Goal: Transaction & Acquisition: Purchase product/service

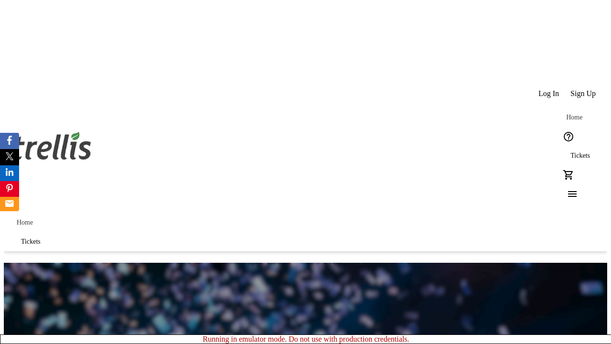
click at [571, 152] on span "Tickets" at bounding box center [581, 156] width 20 height 8
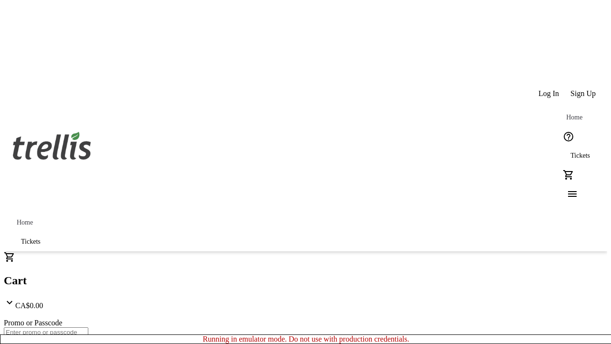
type input "1"
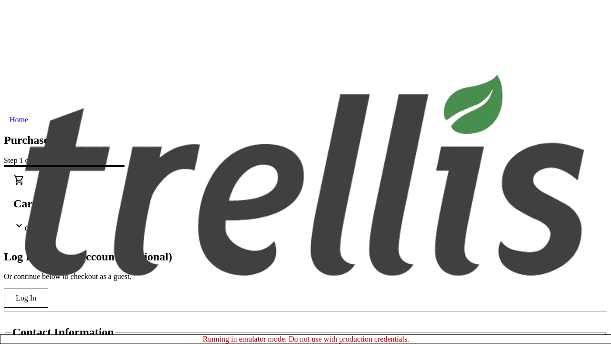
type input "[PERSON_NAME][EMAIL_ADDRESS][DOMAIN_NAME]"
type input "[PERSON_NAME]"
type input "[GEOGRAPHIC_DATA]"
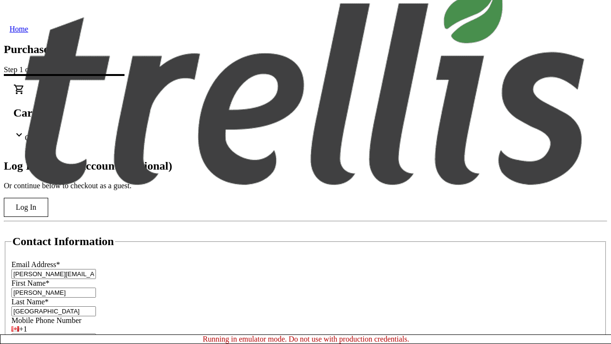
scroll to position [95, 0]
